Goal: Task Accomplishment & Management: Manage account settings

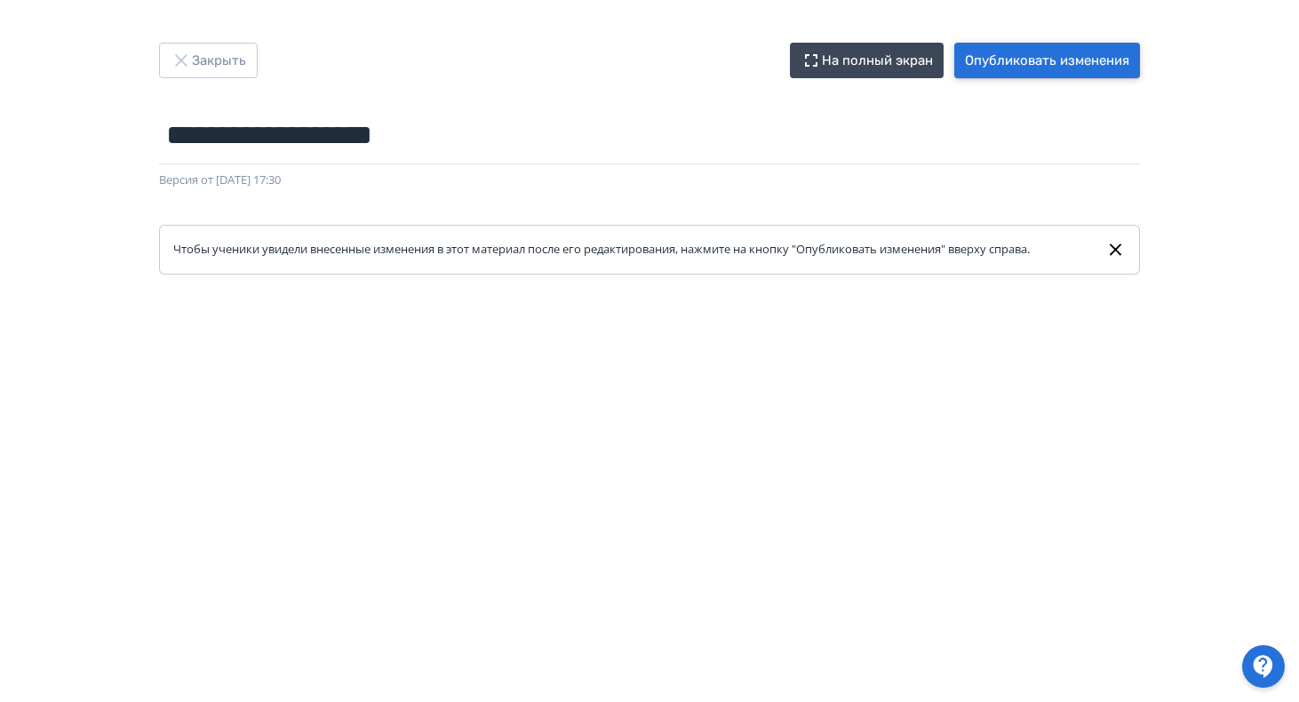
click at [1045, 46] on button "Опубликовать изменения" at bounding box center [1047, 61] width 186 height 36
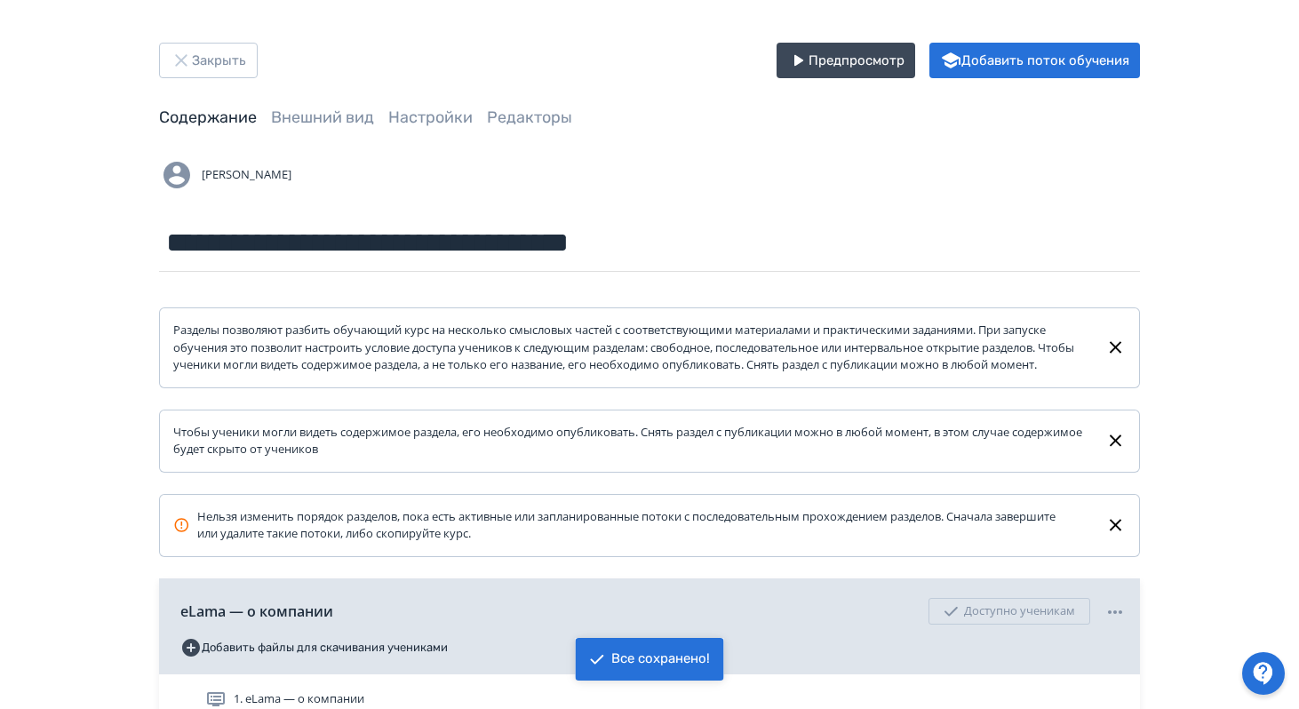
scroll to position [277, 0]
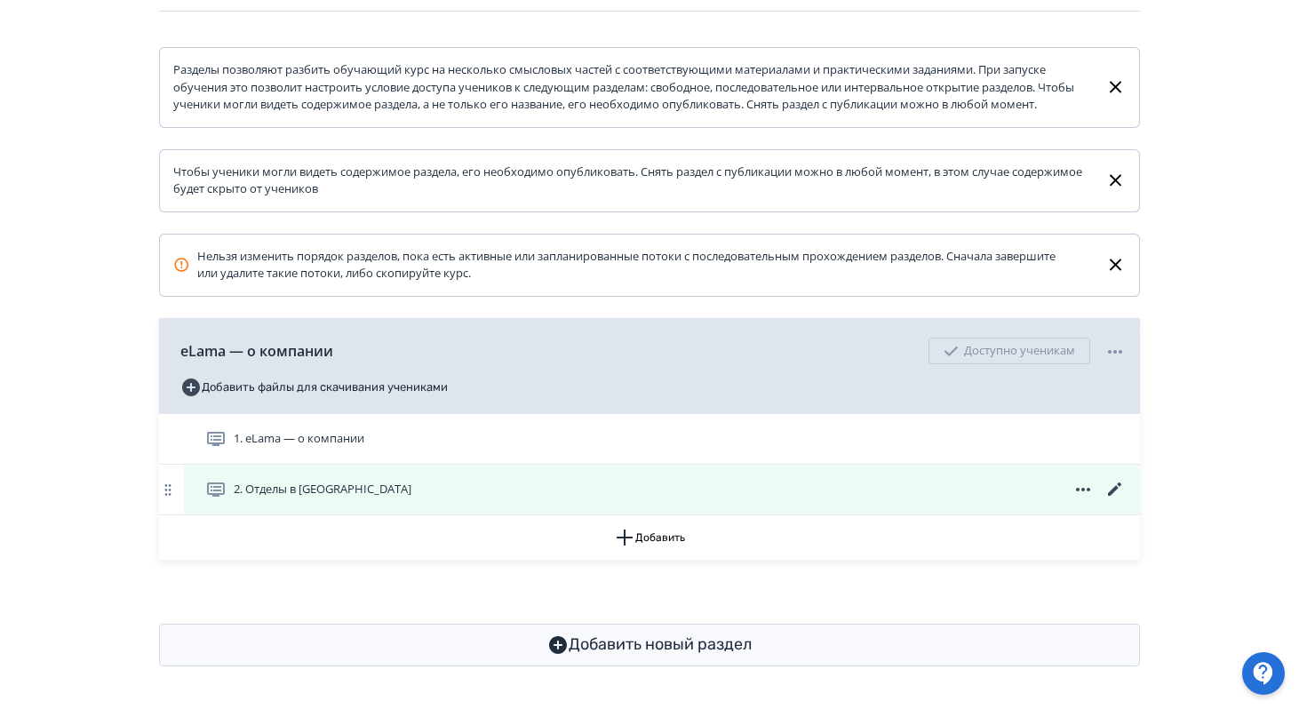
click at [1113, 489] on icon at bounding box center [1114, 488] width 13 height 13
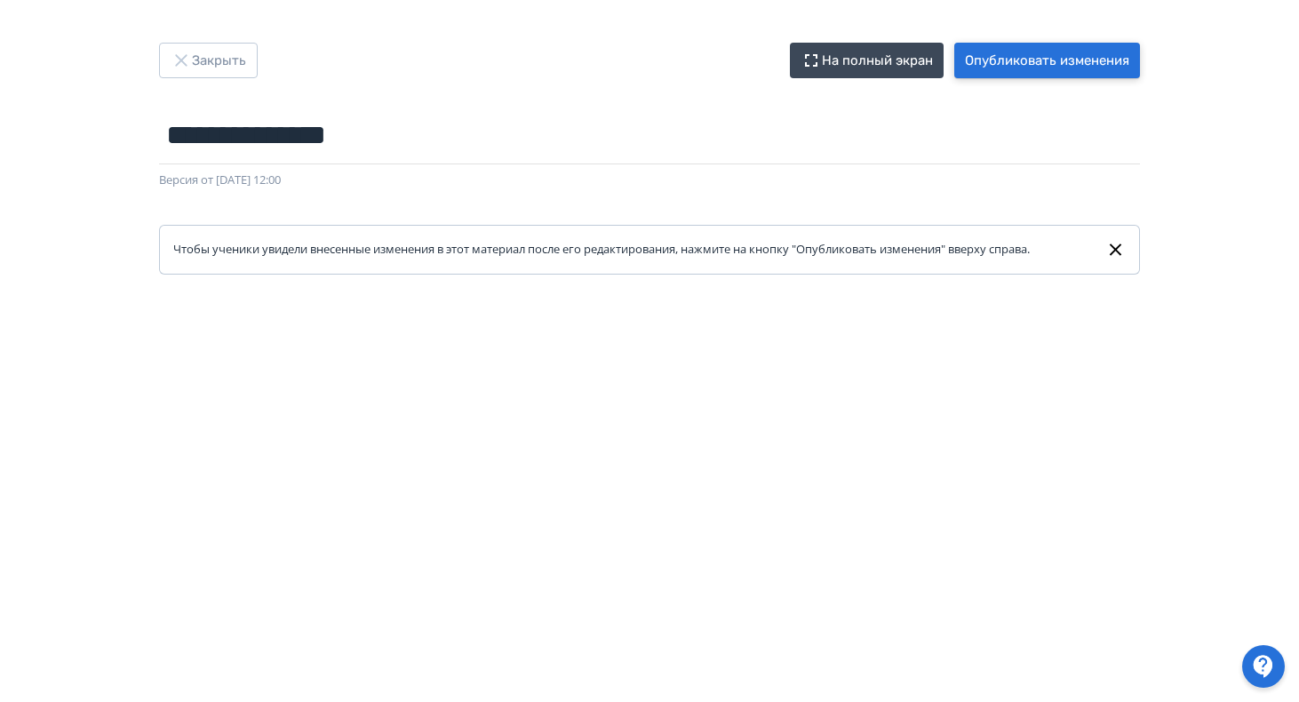
click at [1043, 68] on button "Опубликовать изменения" at bounding box center [1047, 61] width 186 height 36
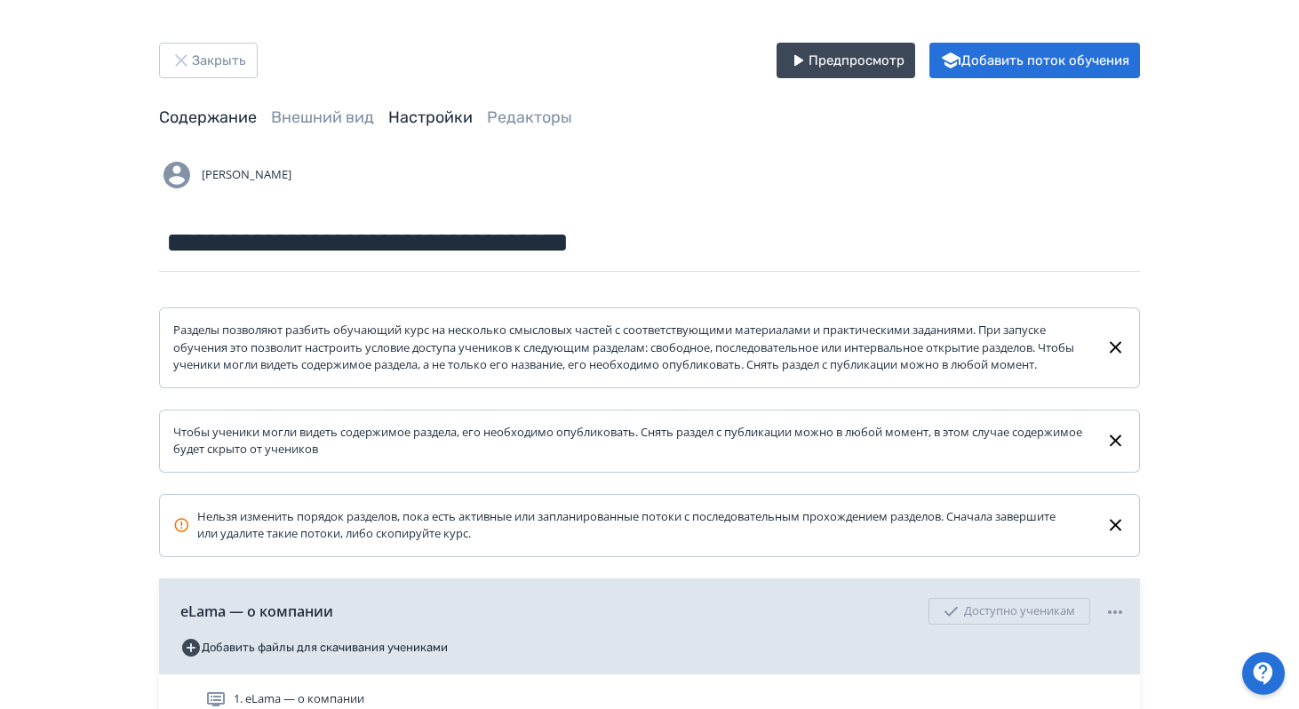
click at [434, 123] on link "Настройки" at bounding box center [430, 117] width 84 height 20
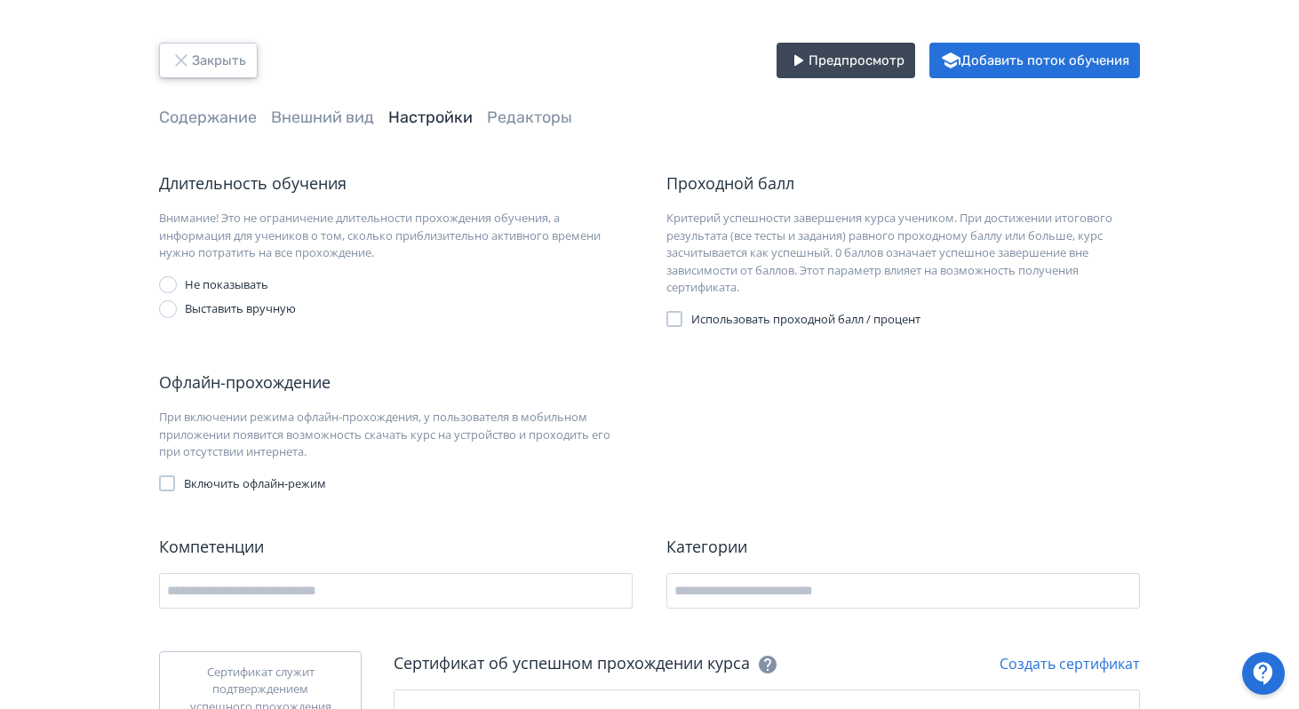
click at [229, 60] on button "Закрыть" at bounding box center [208, 61] width 99 height 36
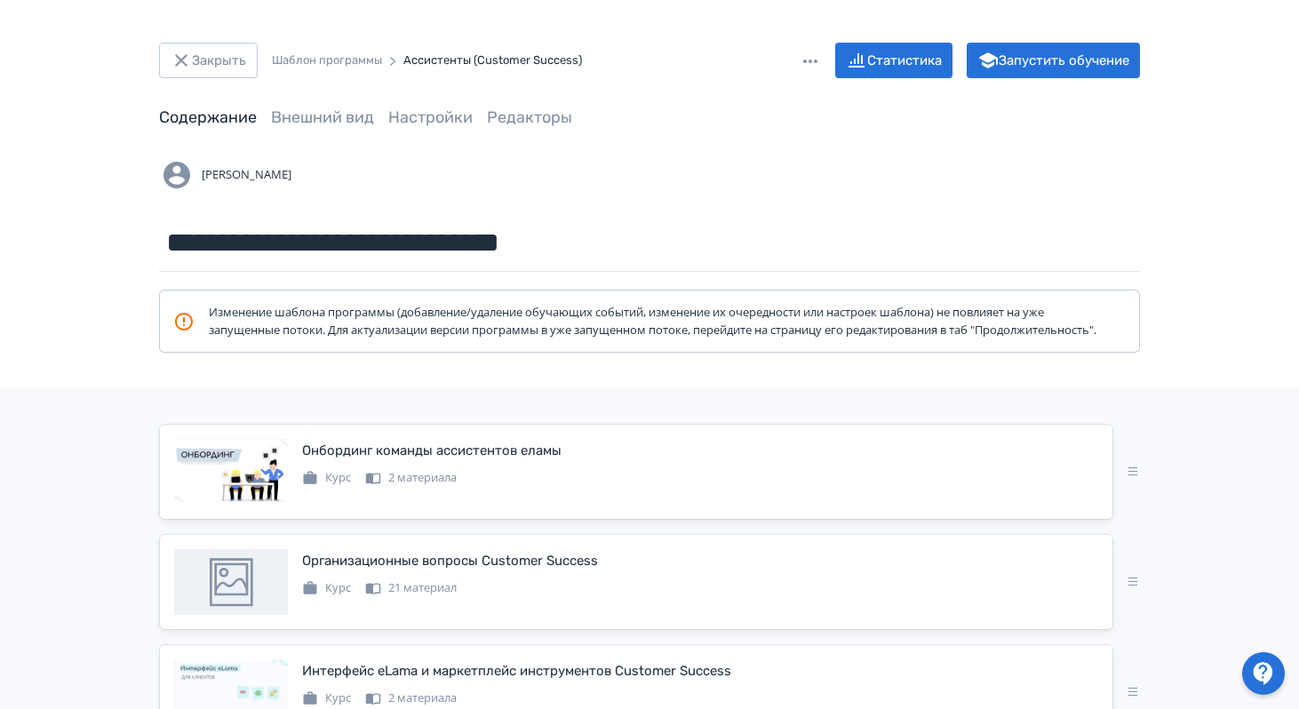
click at [814, 58] on icon at bounding box center [809, 61] width 21 height 21
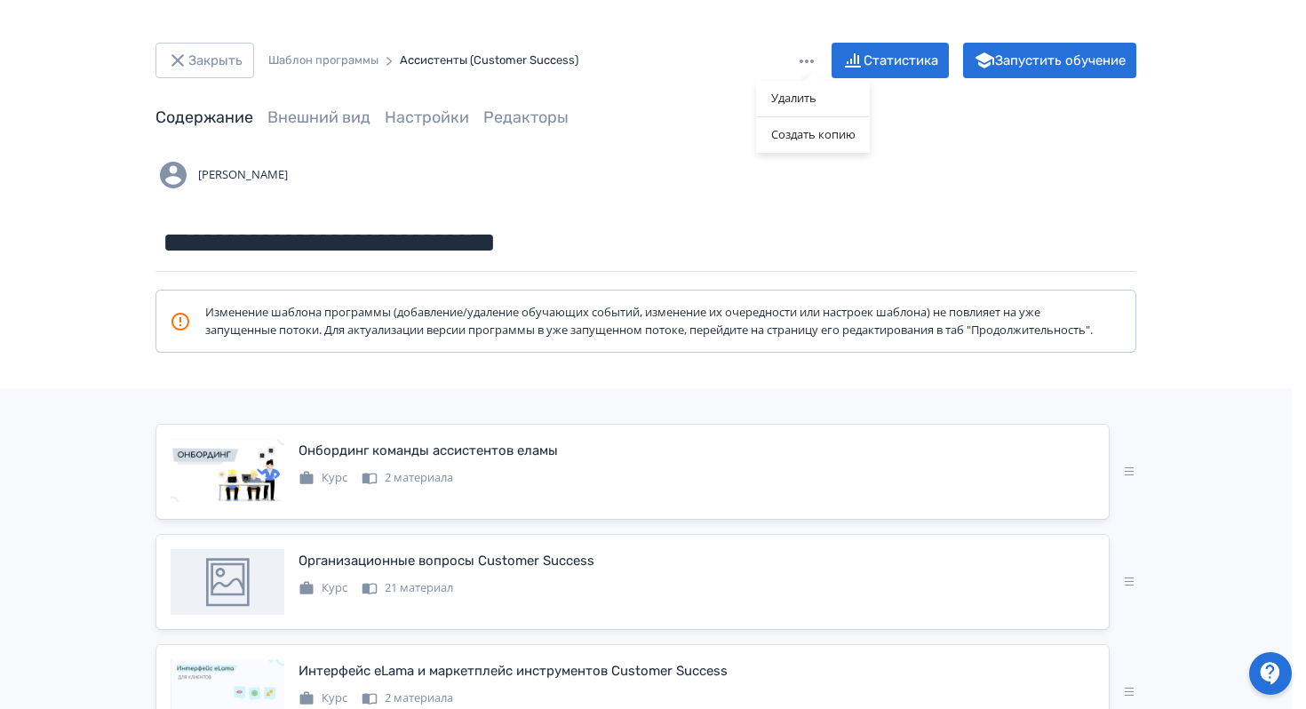
click at [1061, 173] on div "Удалить Создать копию" at bounding box center [653, 354] width 1306 height 709
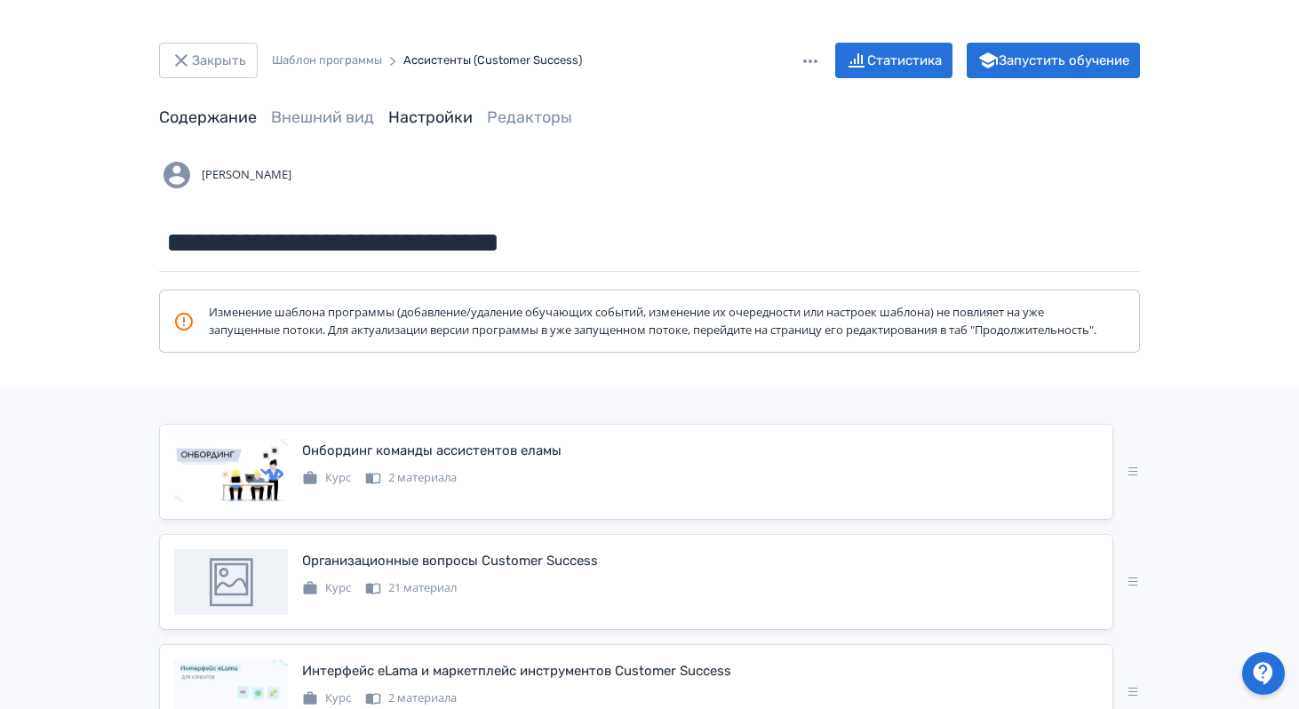
click at [441, 123] on link "Настройки" at bounding box center [430, 117] width 84 height 20
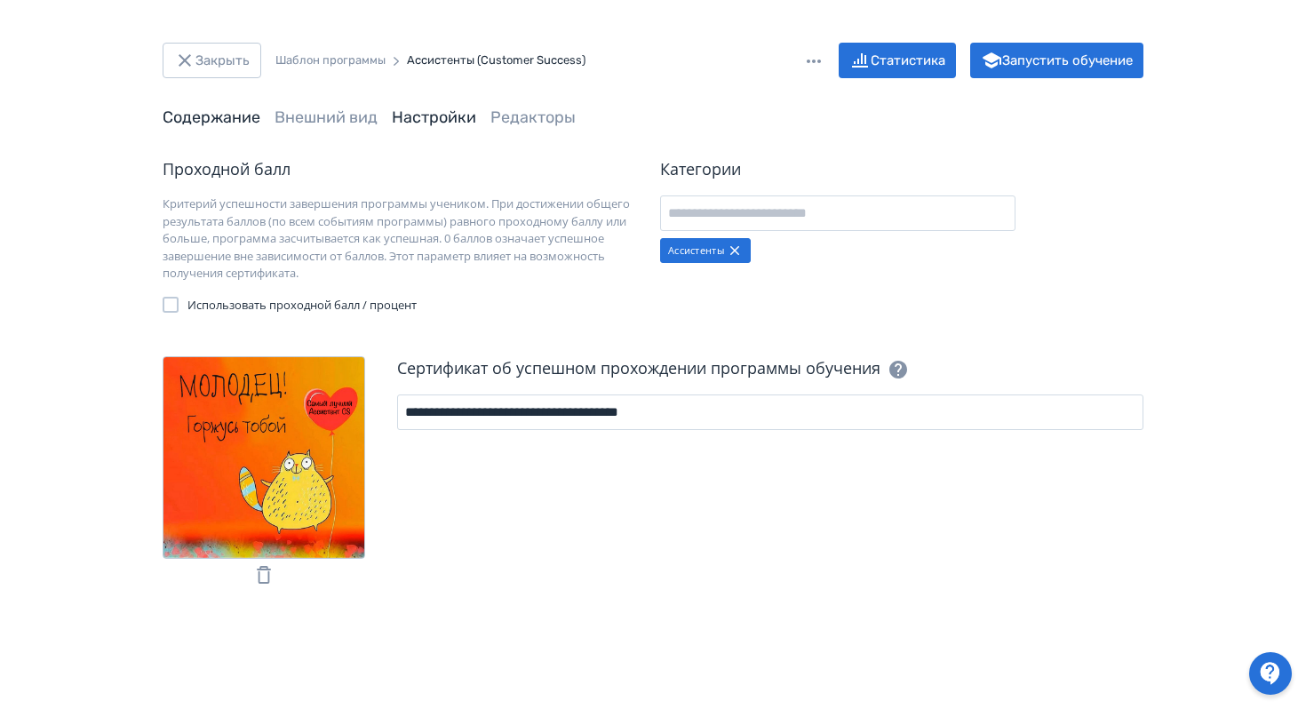
click at [220, 119] on link "Содержание" at bounding box center [212, 117] width 98 height 20
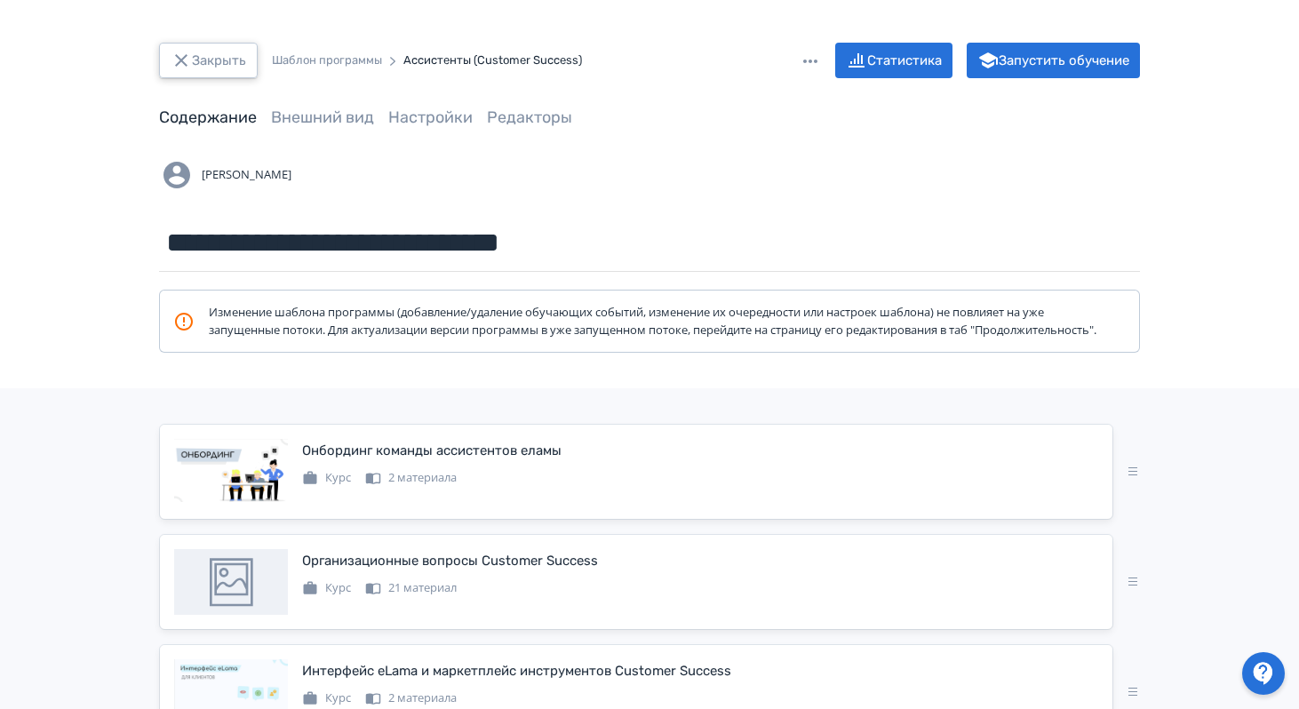
click at [213, 50] on button "Закрыть" at bounding box center [208, 61] width 99 height 36
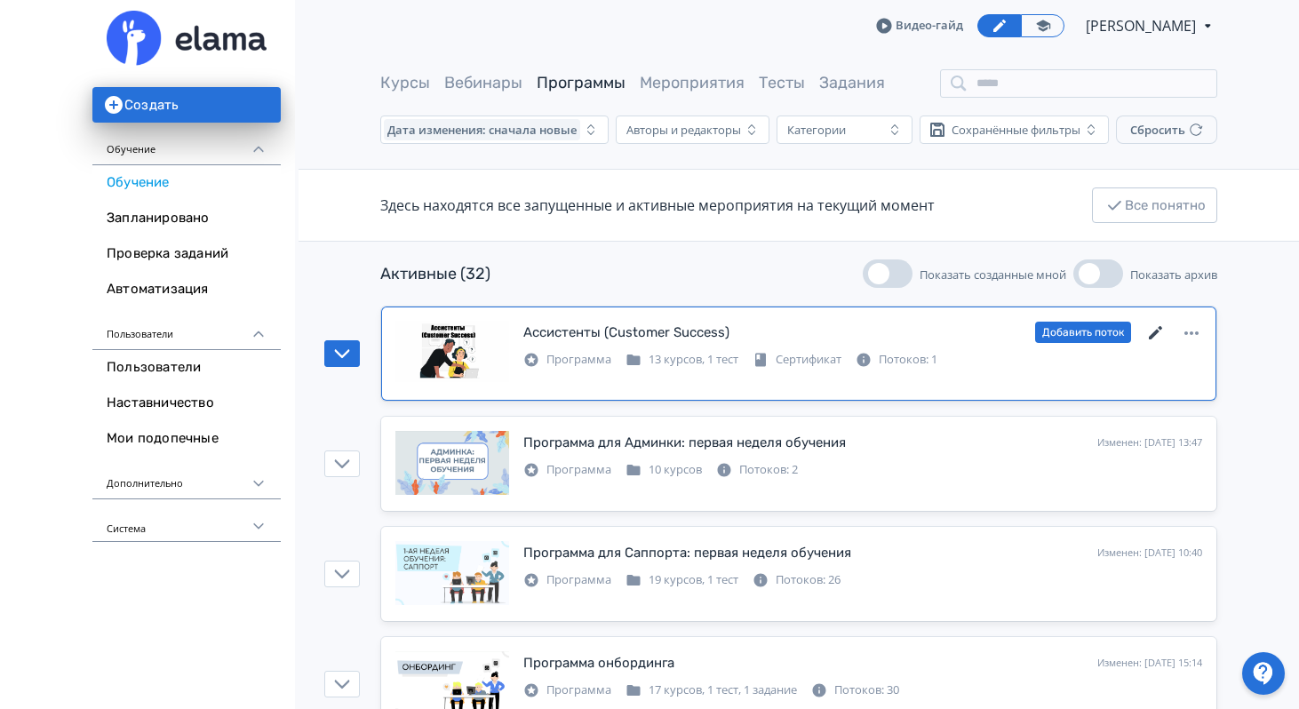
click at [1157, 330] on icon at bounding box center [1155, 332] width 13 height 13
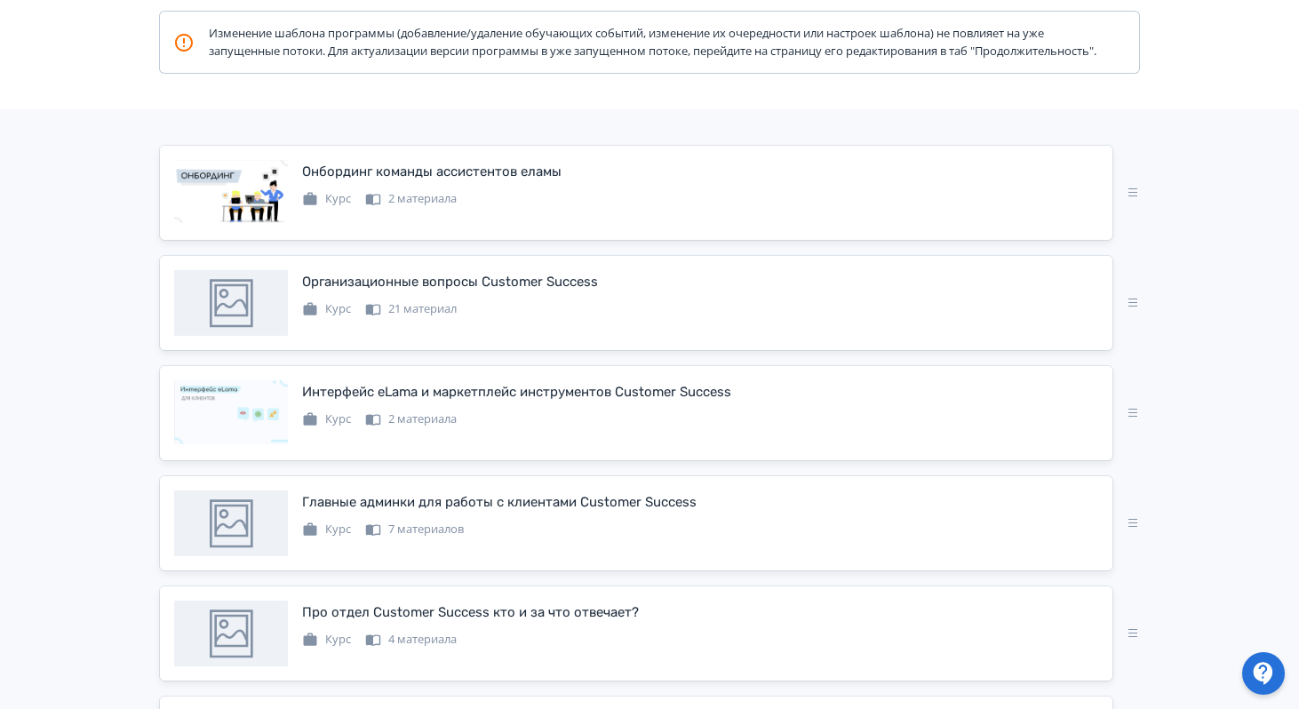
scroll to position [268, 0]
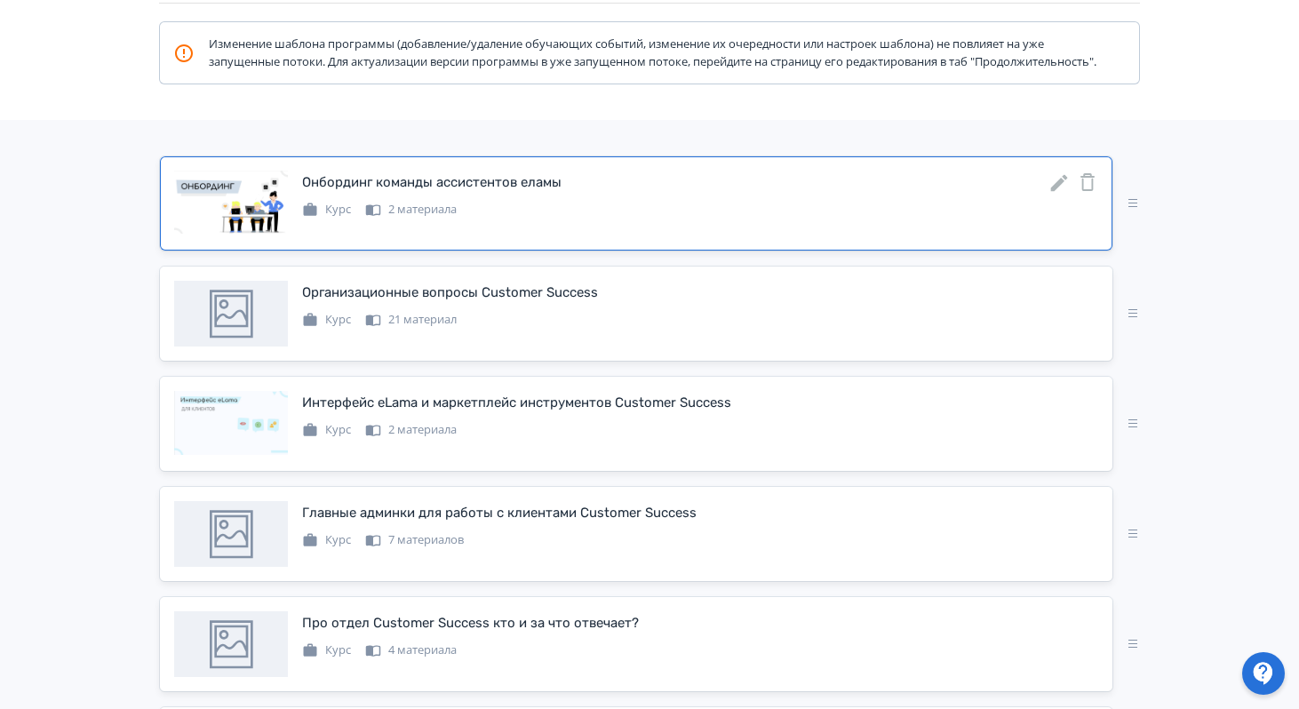
click at [1056, 194] on icon at bounding box center [1058, 182] width 21 height 21
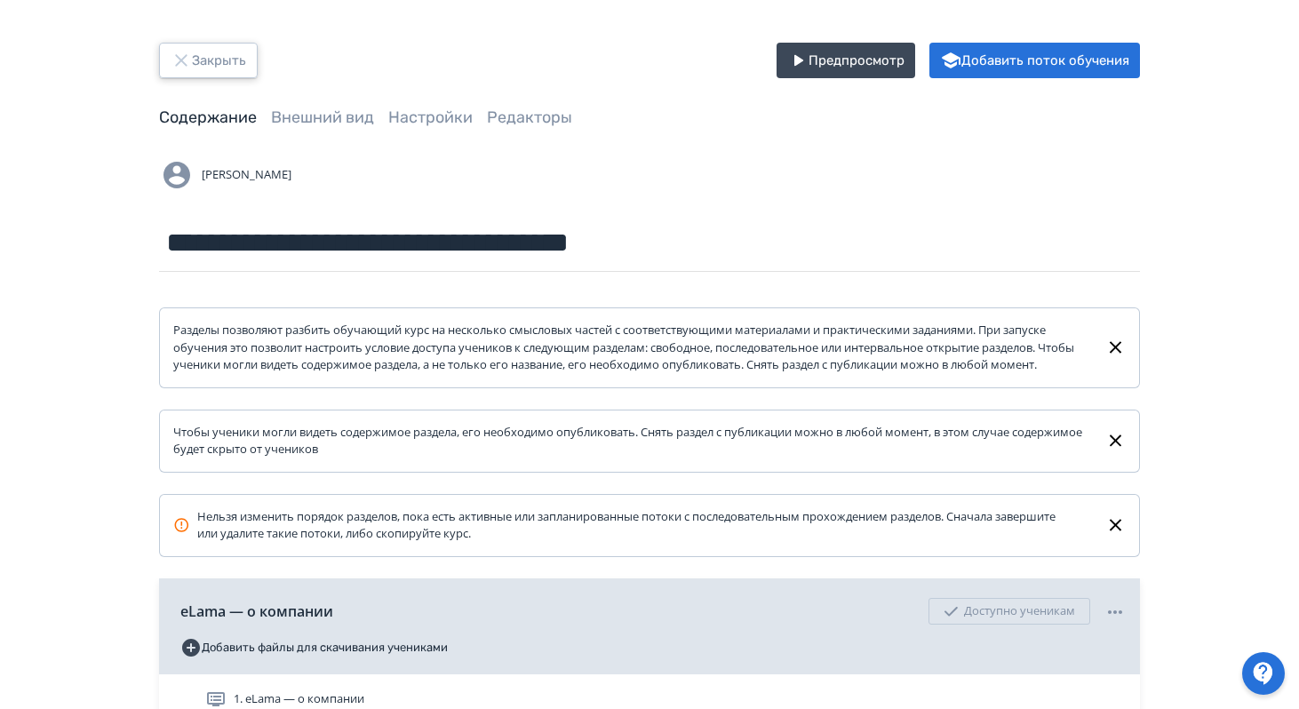
click at [232, 68] on button "Закрыть" at bounding box center [208, 61] width 99 height 36
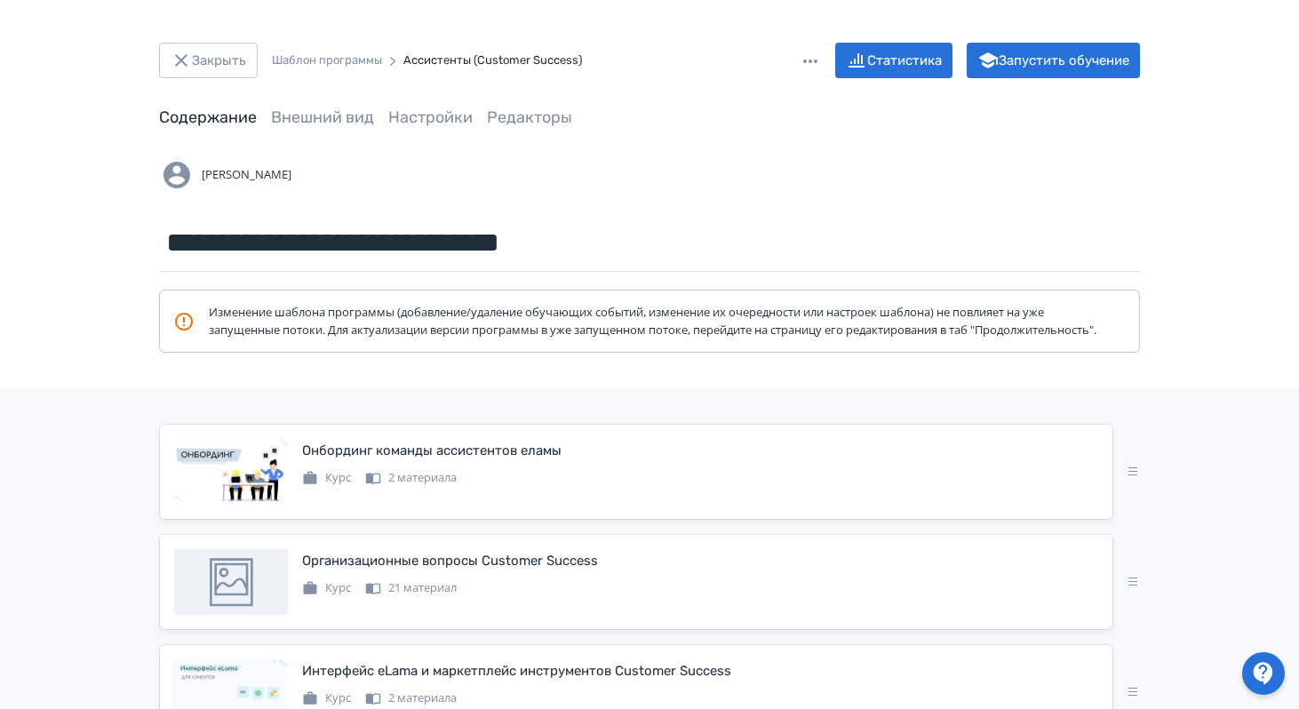
click at [234, 88] on header "Закрыть Шаблон программы Ассистенты (Customer Success) Статистика Запустить обу…" at bounding box center [649, 86] width 981 height 86
click at [220, 63] on button "Закрыть" at bounding box center [208, 61] width 99 height 36
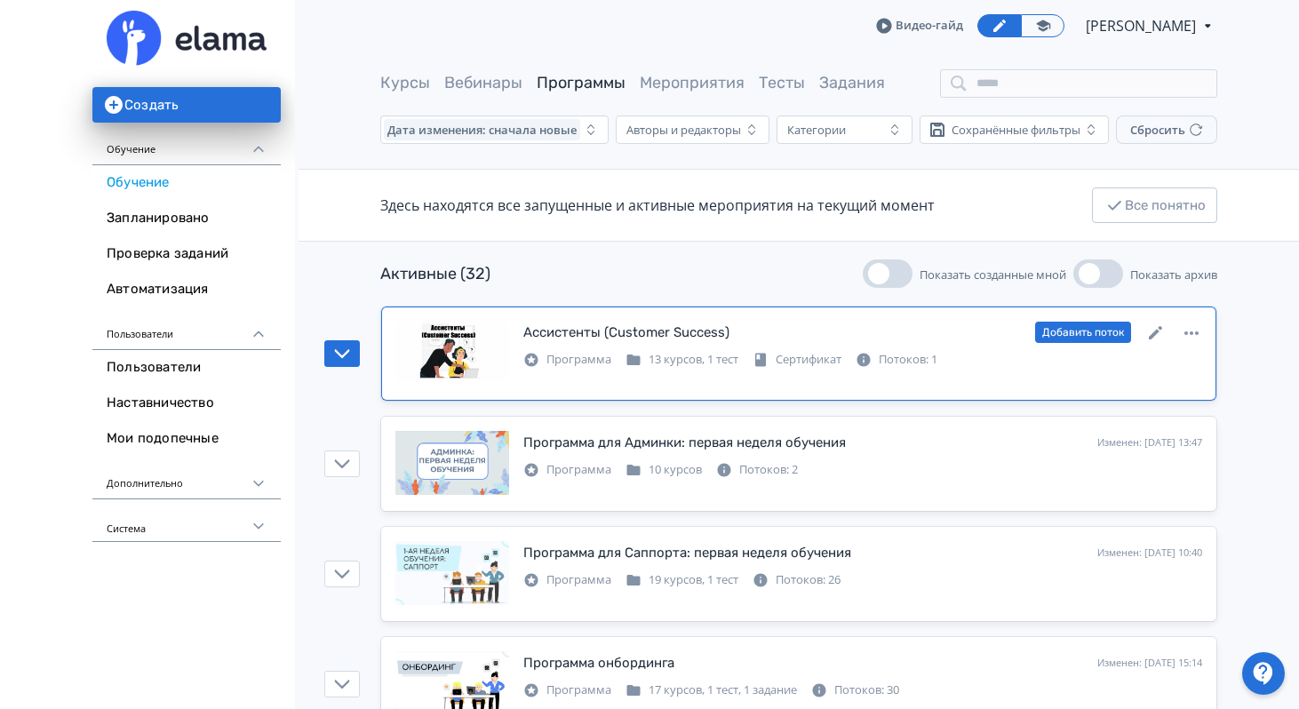
click at [907, 362] on div "Потоков: 1" at bounding box center [896, 360] width 82 height 18
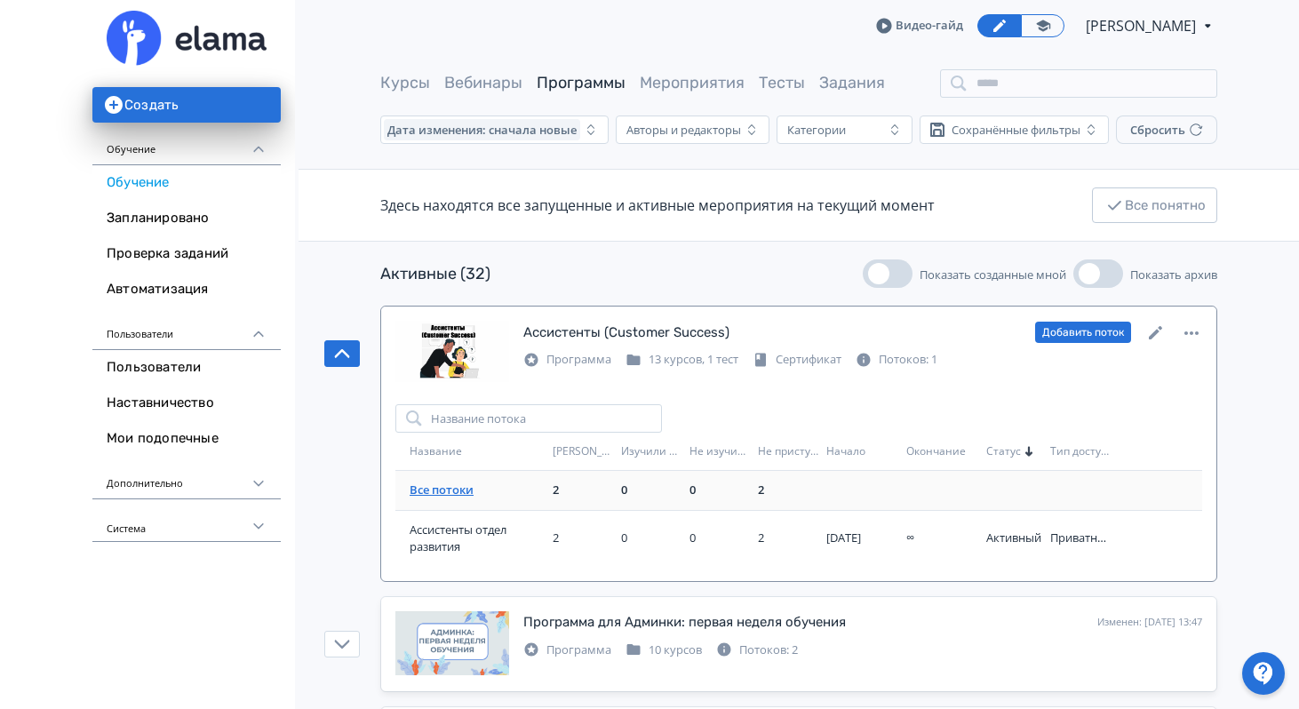
click at [465, 491] on link "Все потоки" at bounding box center [441, 489] width 64 height 16
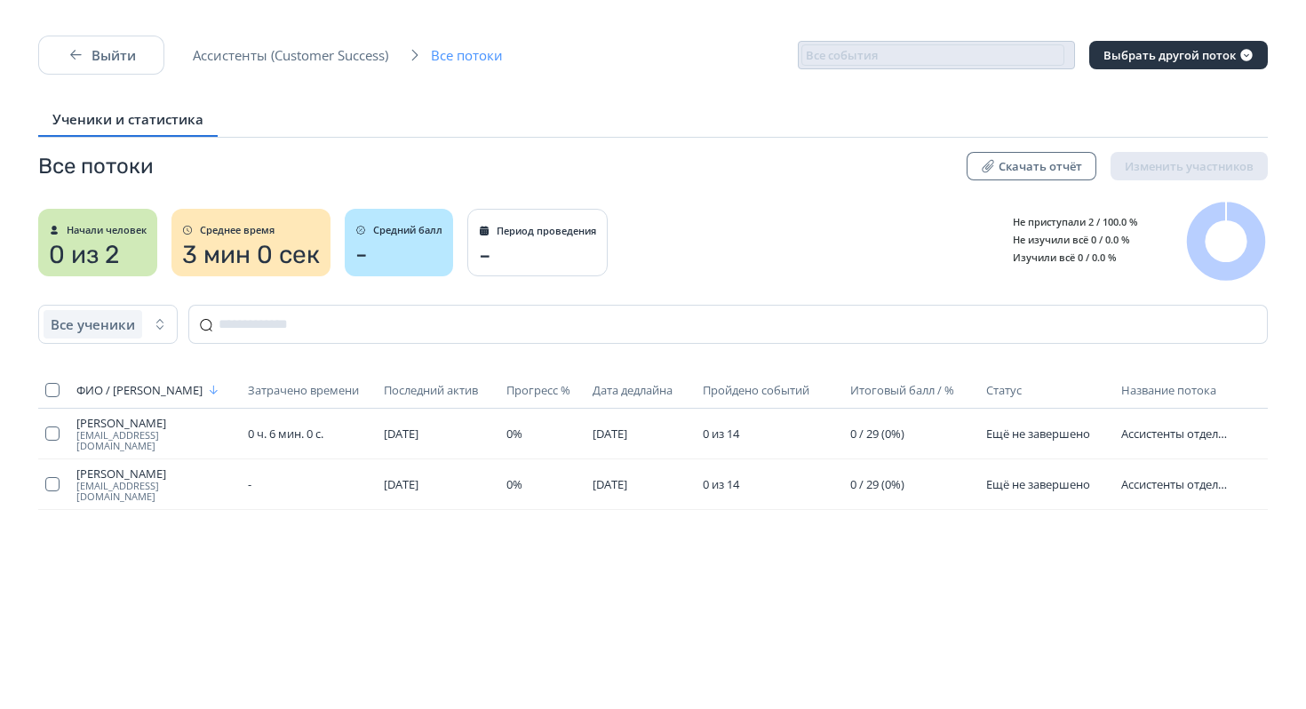
click at [458, 58] on span "Все потоки" at bounding box center [472, 55] width 83 height 18
click at [45, 398] on th at bounding box center [53, 390] width 31 height 36
click at [48, 390] on checkbox "button" at bounding box center [52, 390] width 14 height 14
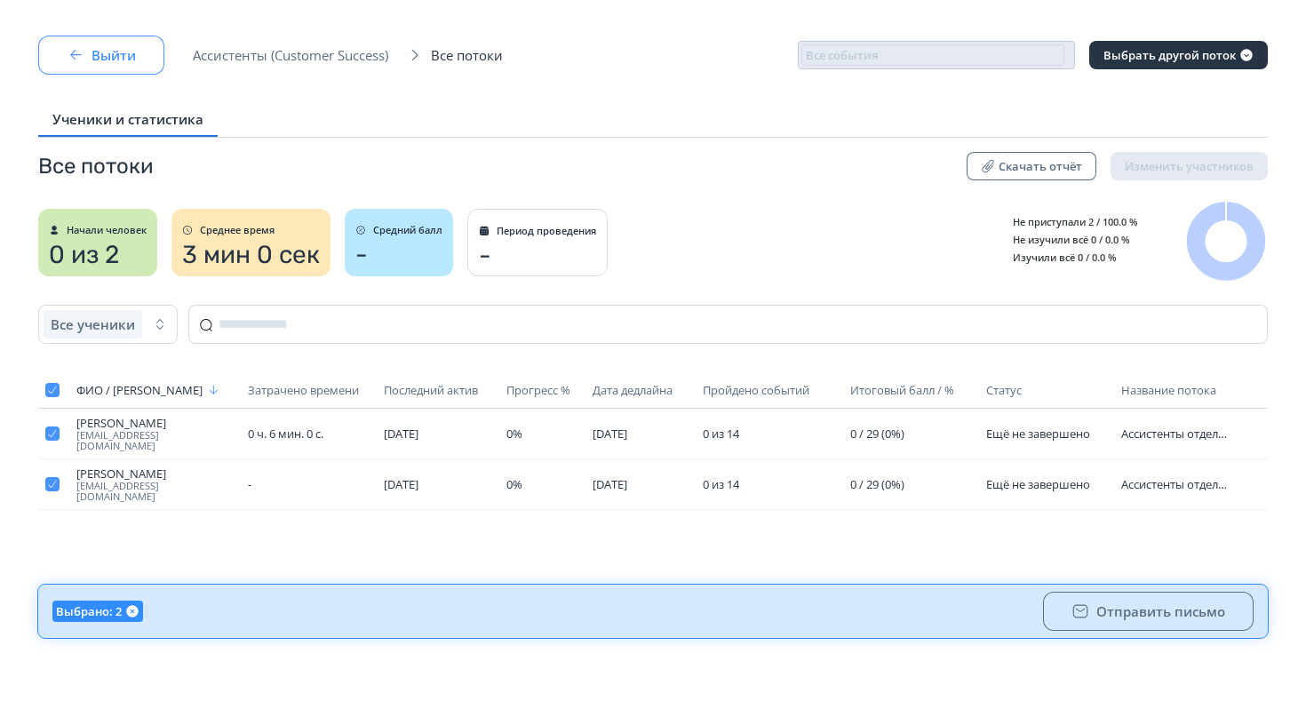
click at [76, 57] on icon "button" at bounding box center [76, 55] width 18 height 18
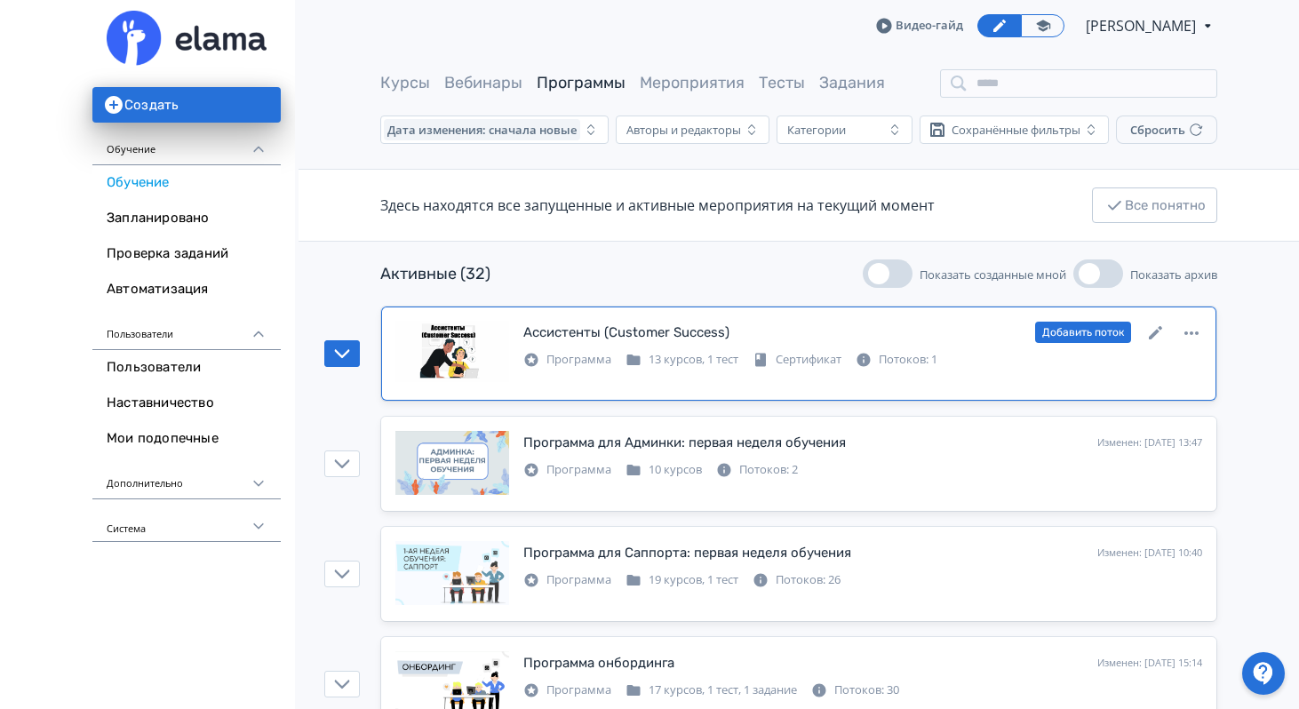
click at [635, 322] on div "Ассистенты (Customer Success)" at bounding box center [626, 332] width 206 height 20
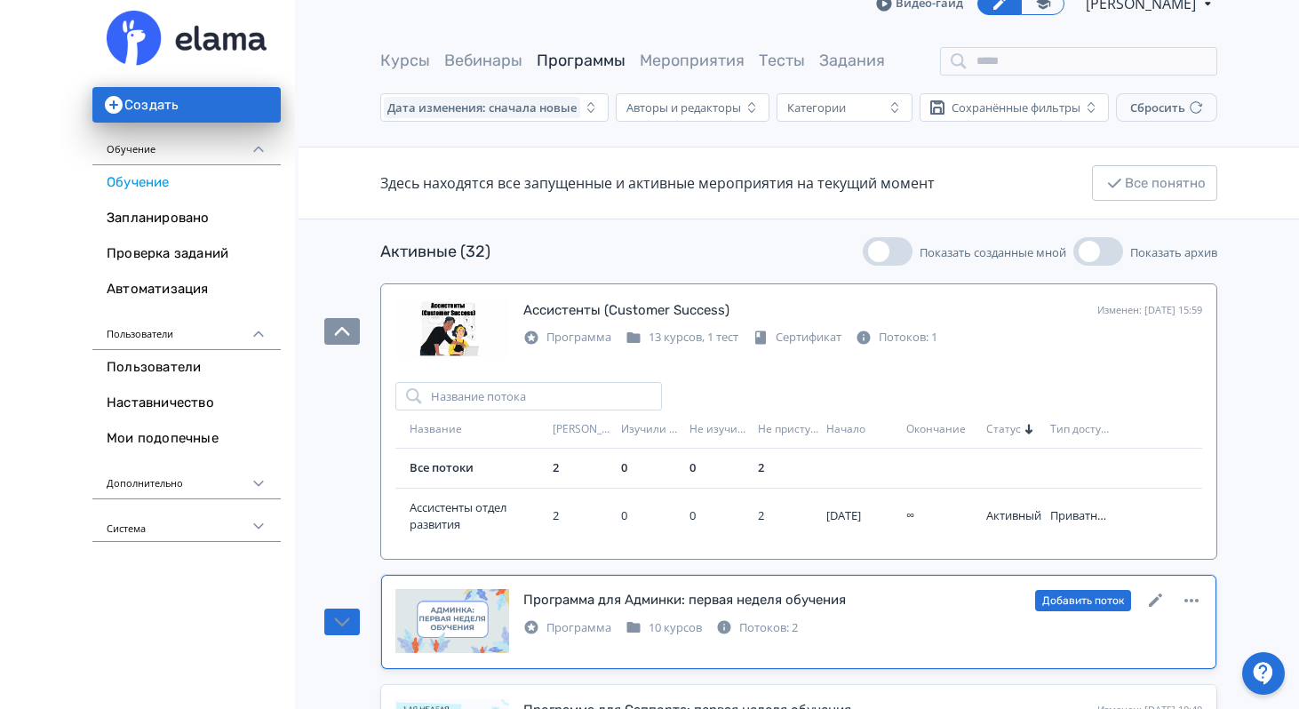
scroll to position [163, 0]
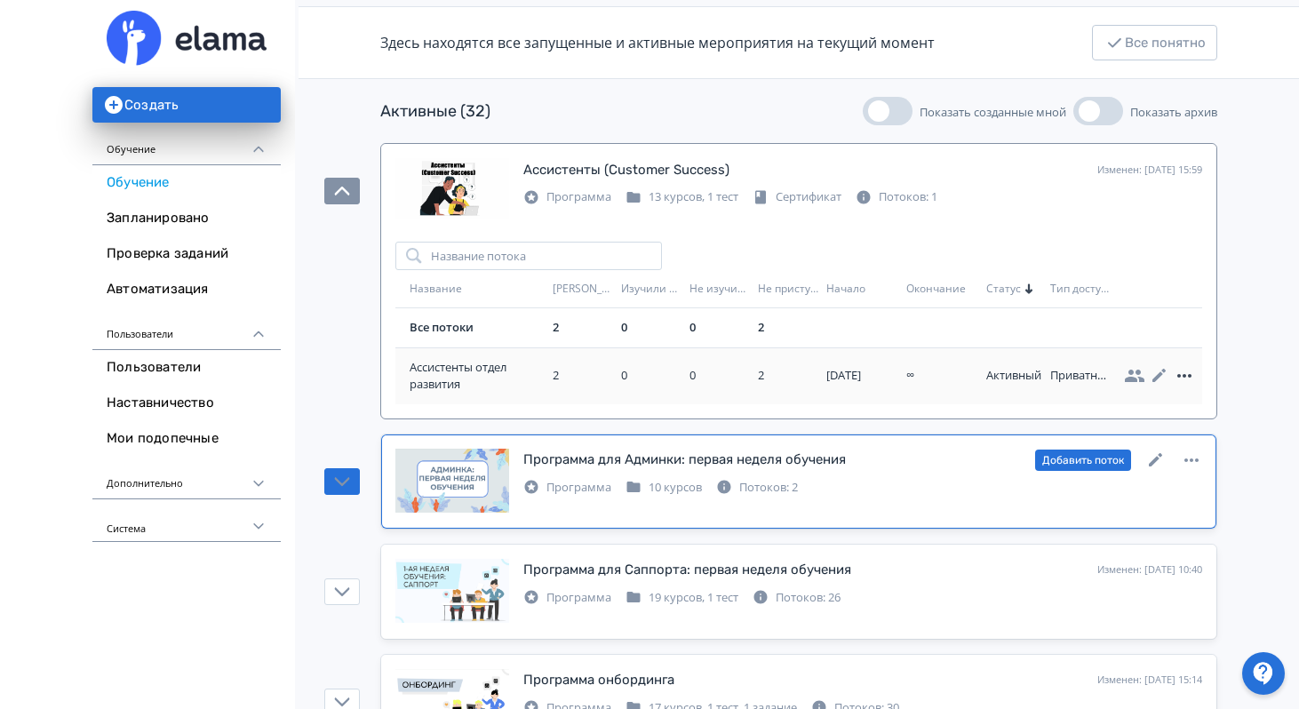
click at [1179, 376] on icon at bounding box center [1184, 376] width 14 height 4
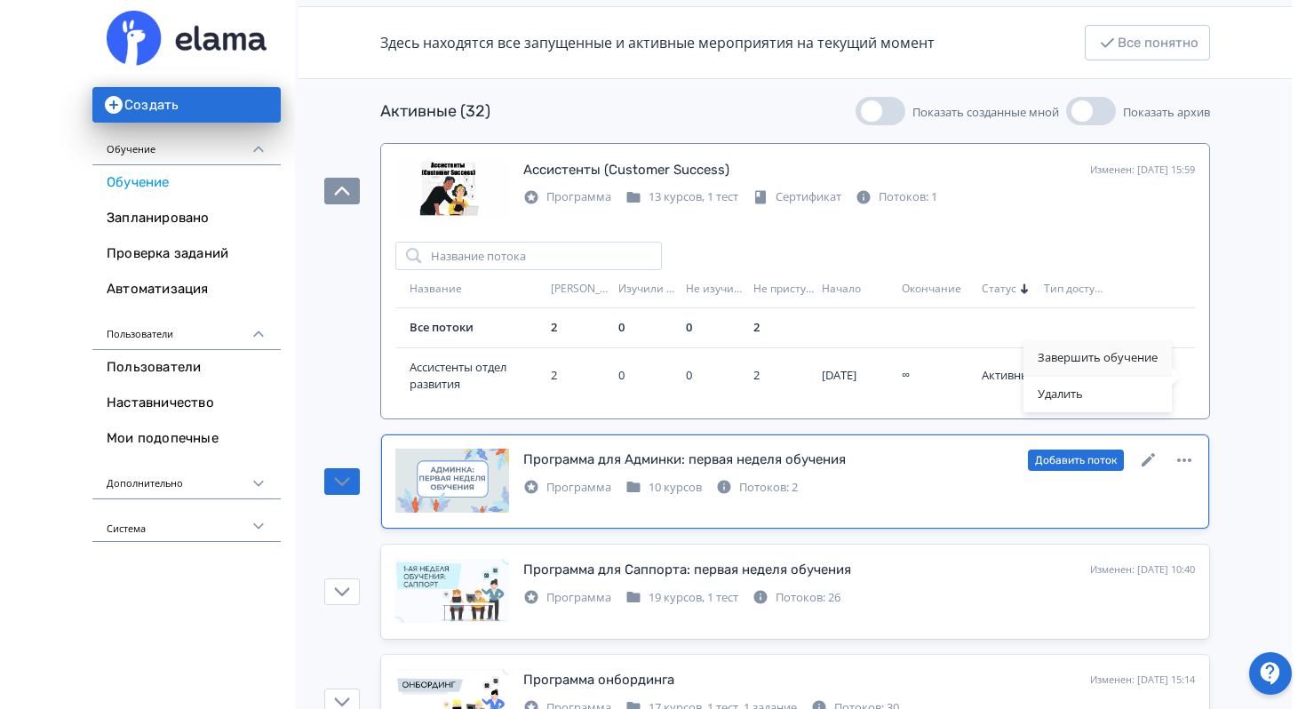
click at [1093, 362] on div "Завершить обучение" at bounding box center [1097, 358] width 148 height 36
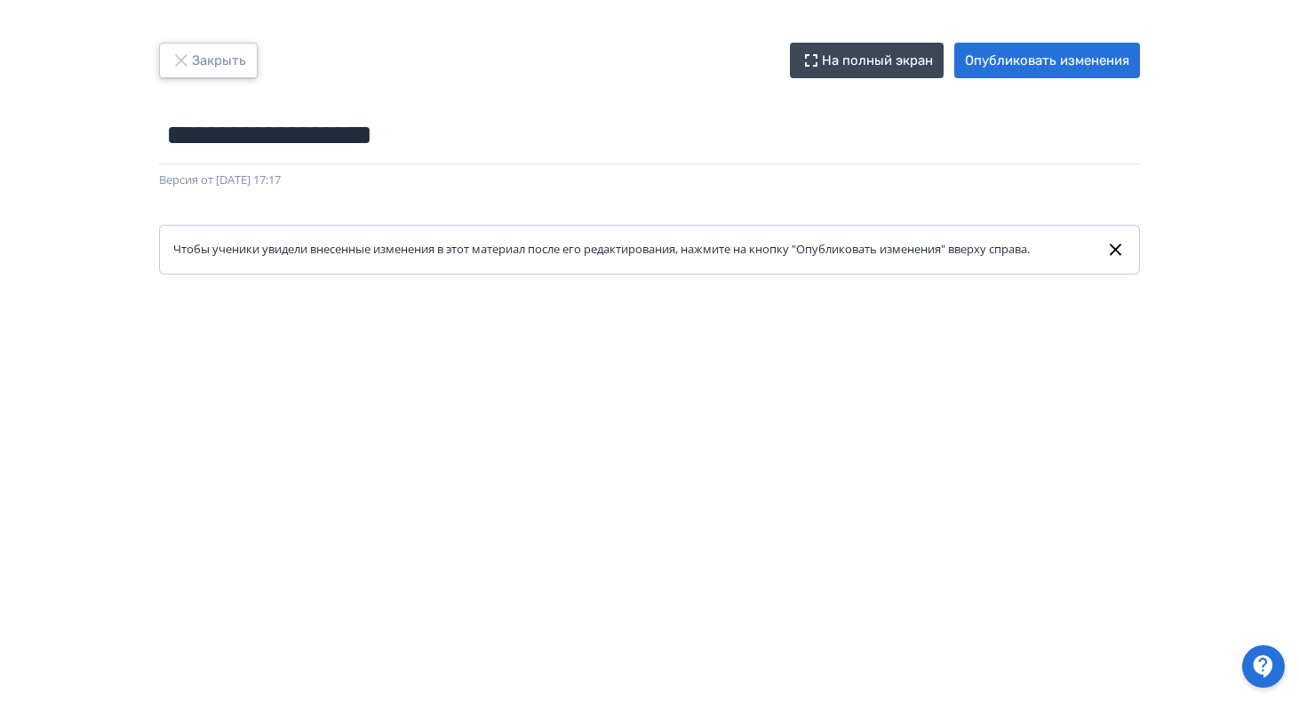
click at [192, 61] on button "Закрыть" at bounding box center [208, 61] width 99 height 36
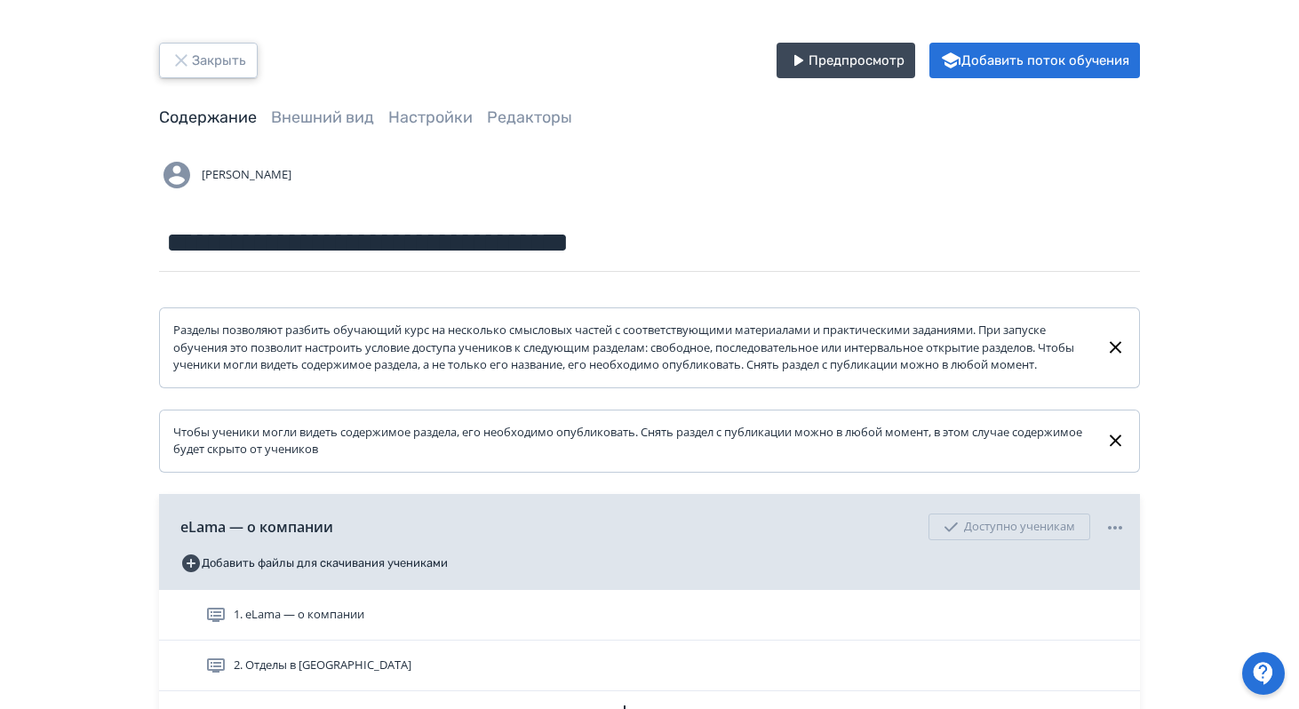
click at [196, 68] on button "Закрыть" at bounding box center [208, 61] width 99 height 36
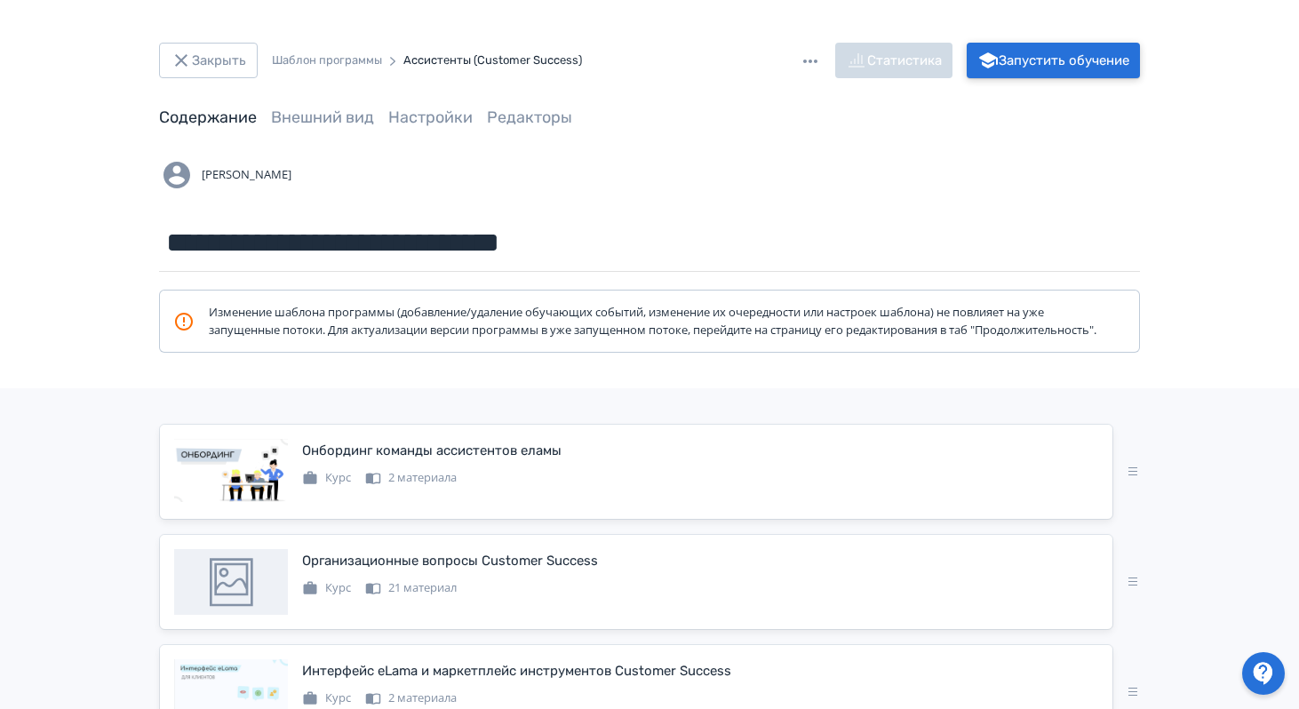
click at [1107, 58] on button "Запустить обучение" at bounding box center [1052, 61] width 173 height 36
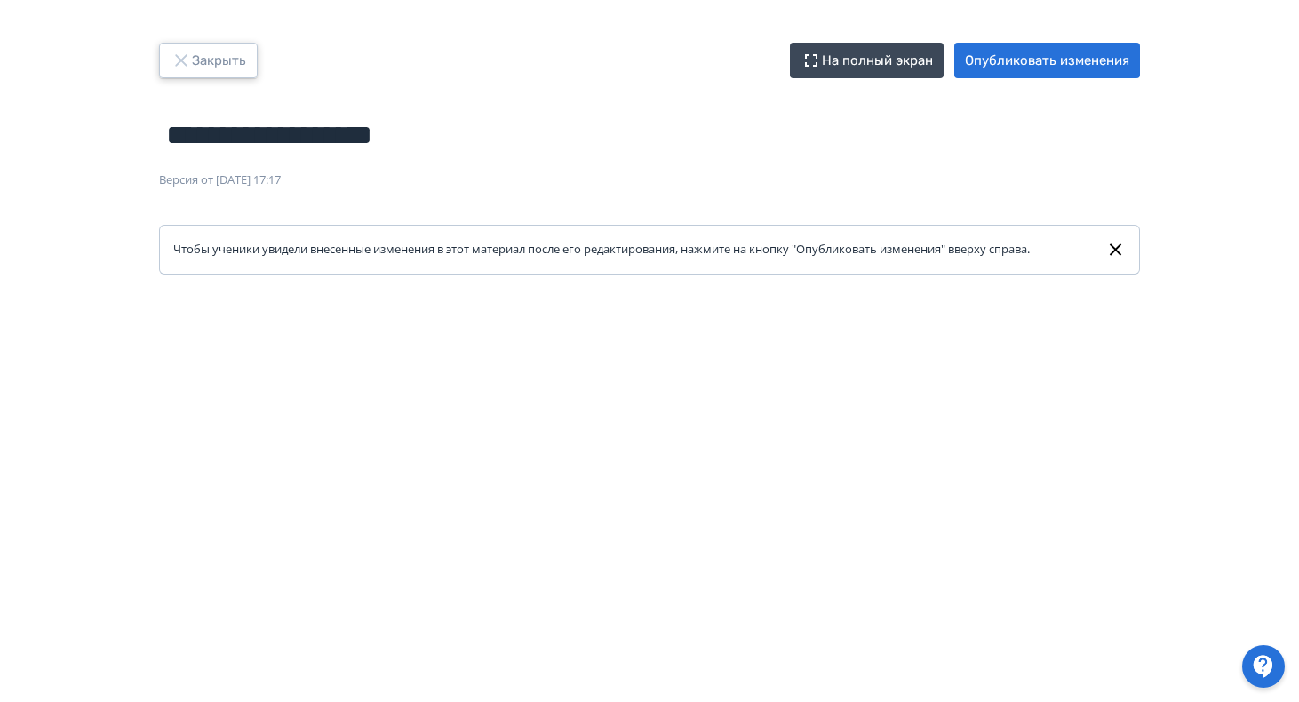
click at [213, 57] on button "Закрыть" at bounding box center [208, 61] width 99 height 36
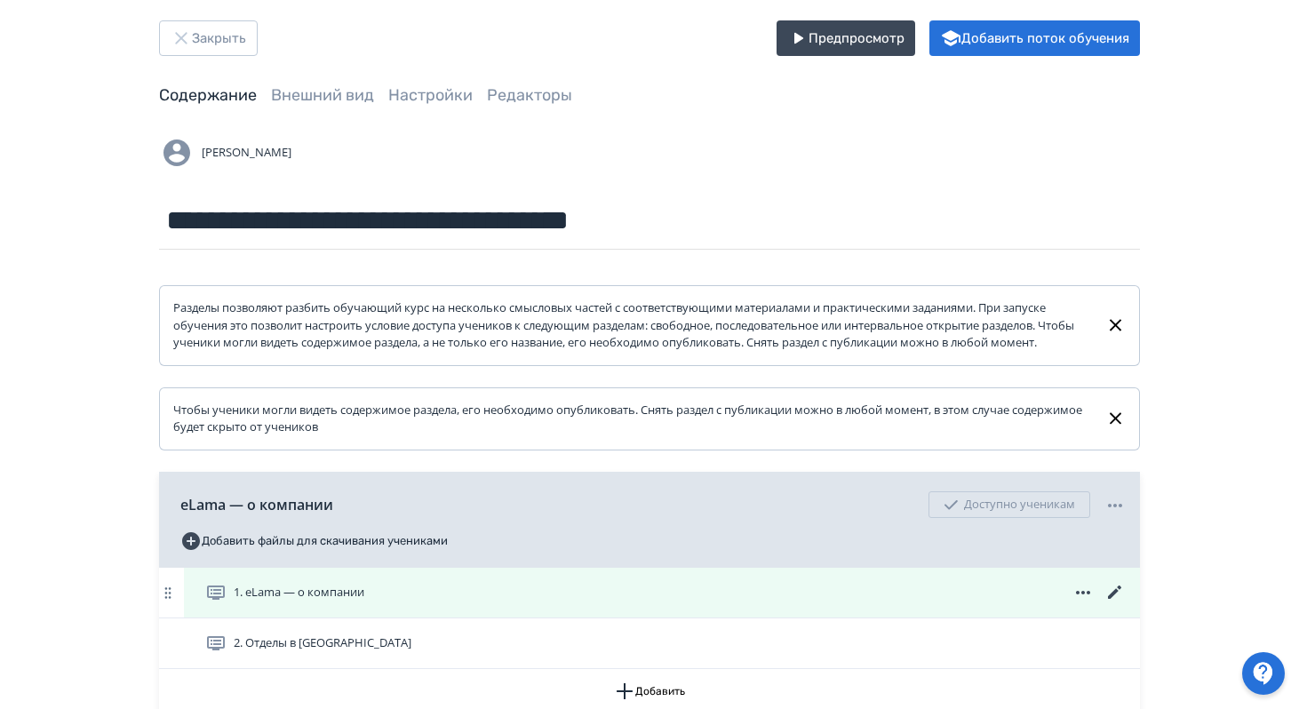
scroll to position [193, 0]
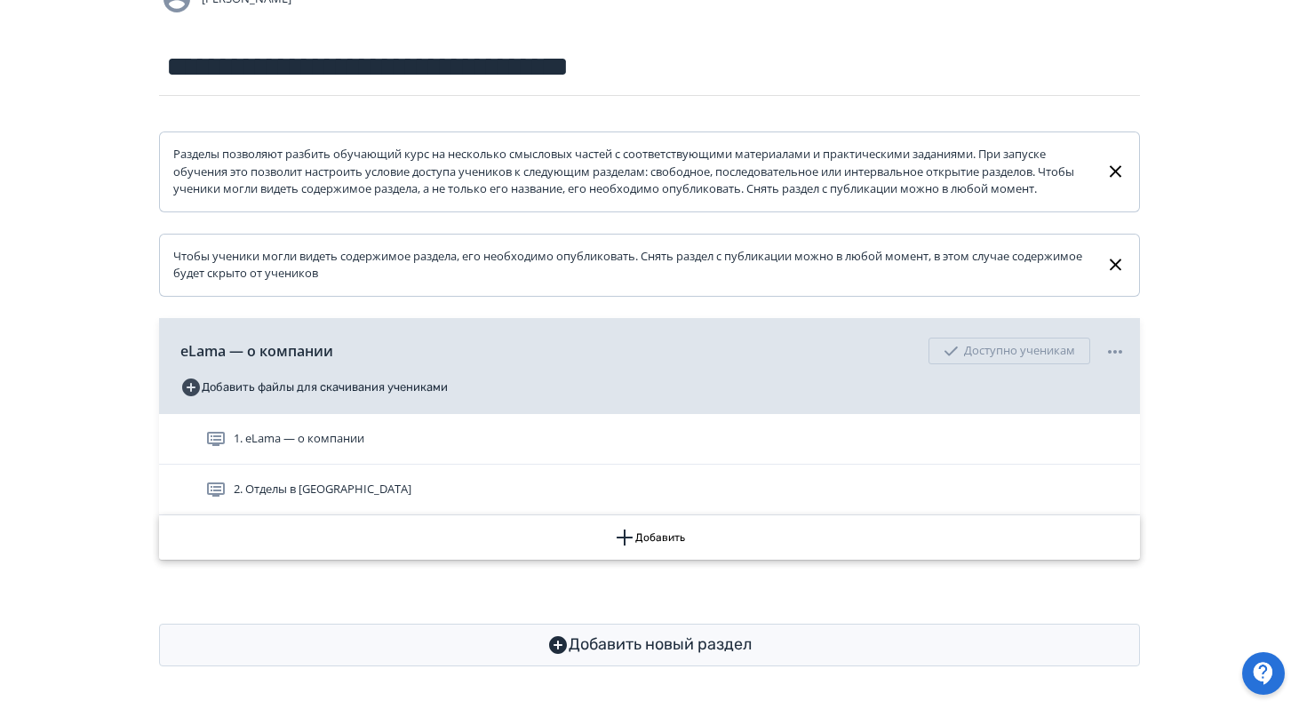
click at [707, 531] on button "Добавить" at bounding box center [649, 537] width 981 height 44
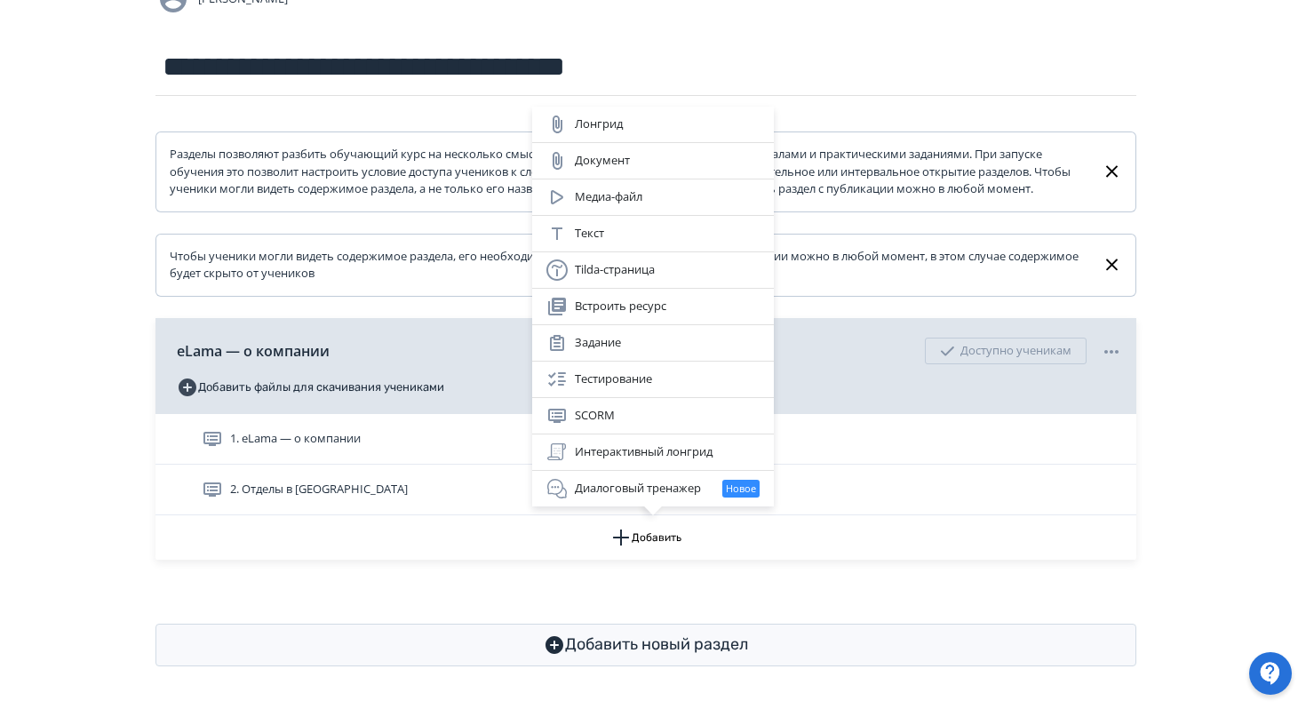
click at [443, 582] on div "Лонгрид Документ Медиа-файл Текст Tilda-страница Встроить ресурс Задание Тестир…" at bounding box center [653, 354] width 1306 height 709
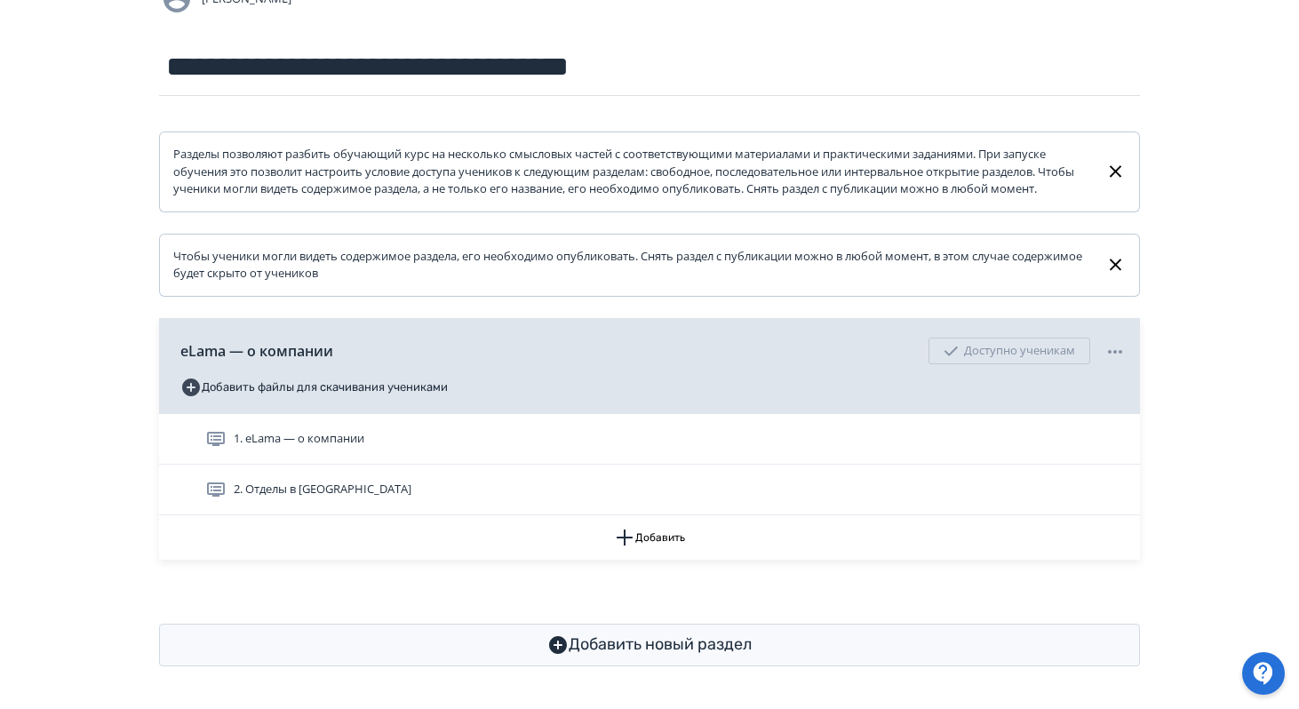
scroll to position [0, 0]
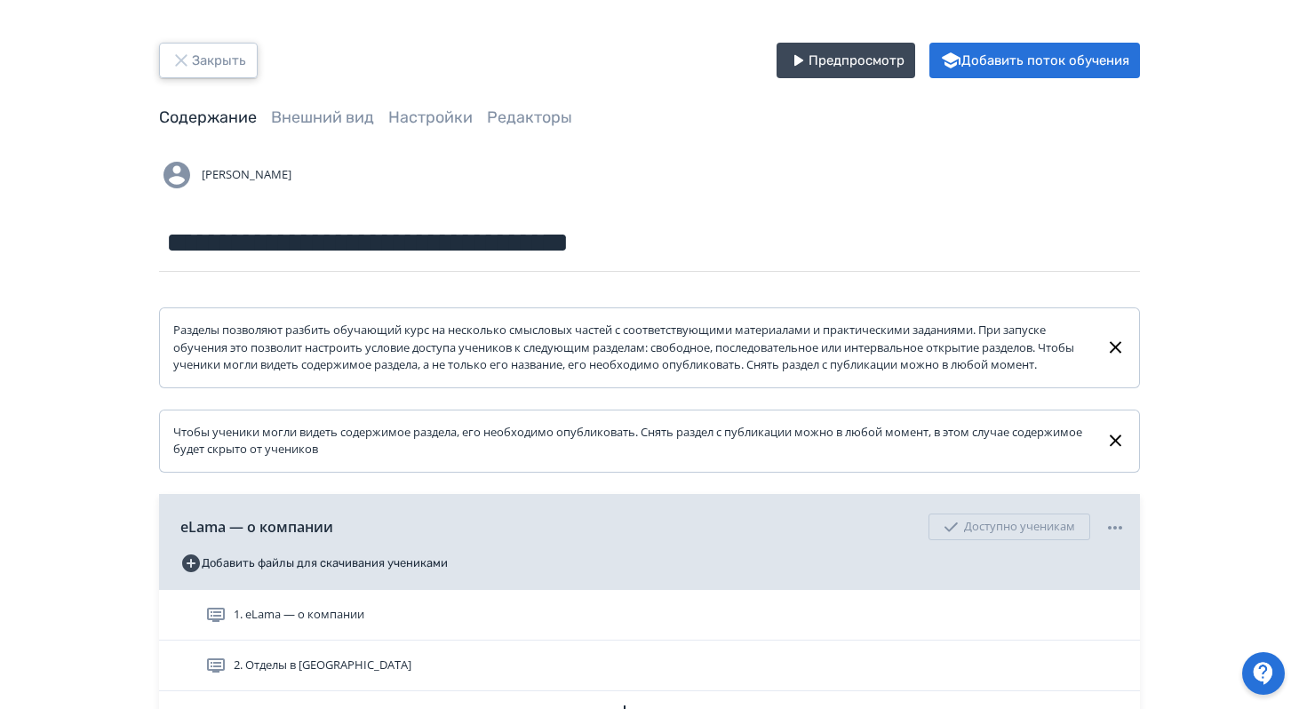
click at [220, 57] on button "Закрыть" at bounding box center [208, 61] width 99 height 36
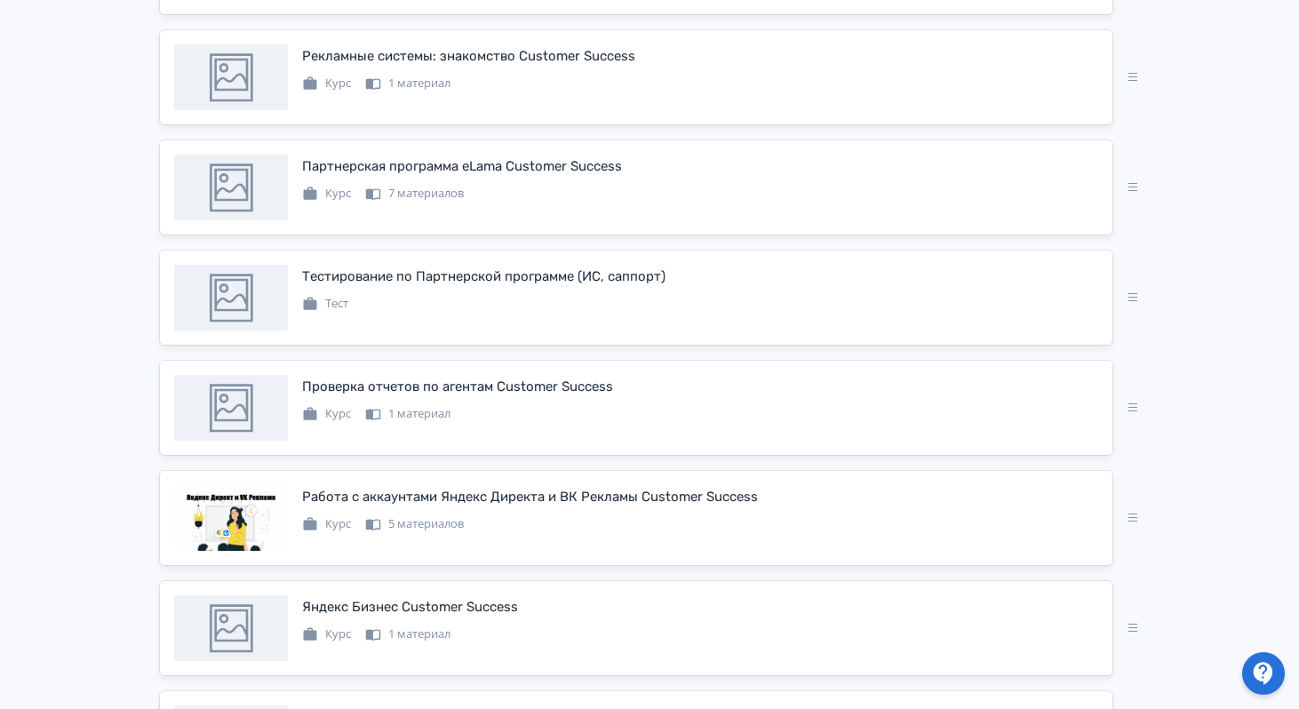
scroll to position [1352, 0]
